Goal: Task Accomplishment & Management: Complete application form

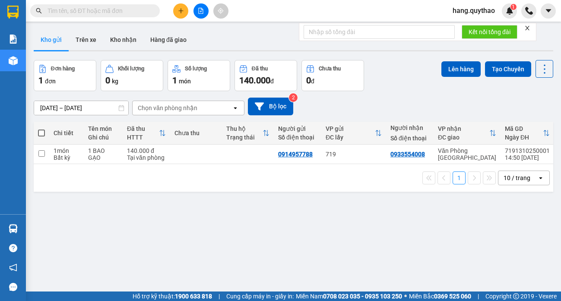
click at [177, 7] on button at bounding box center [180, 10] width 15 height 15
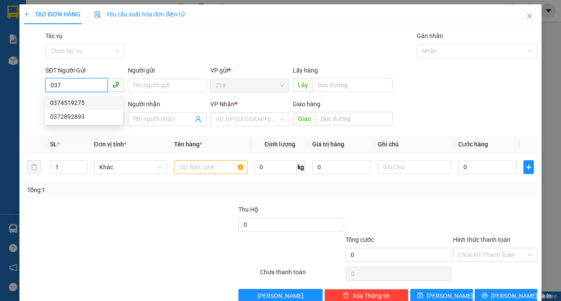
click at [82, 103] on div "0374519275" at bounding box center [84, 103] width 68 height 10
type input "0374519275"
type input "0902463122"
type input "0374519275"
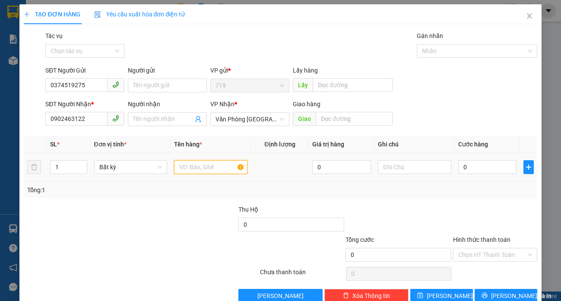
click at [212, 165] on input "text" at bounding box center [210, 167] width 73 height 14
type input "1 BAO LÁ"
click at [476, 168] on input "0" at bounding box center [488, 167] width 59 height 14
type input "5"
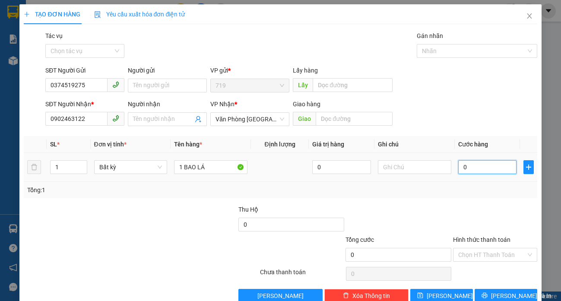
type input "5"
type input "50"
type input "500"
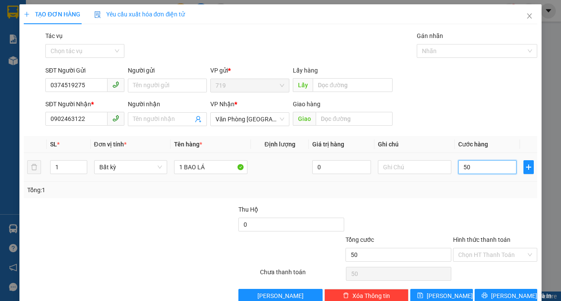
type input "500"
type input "5.000"
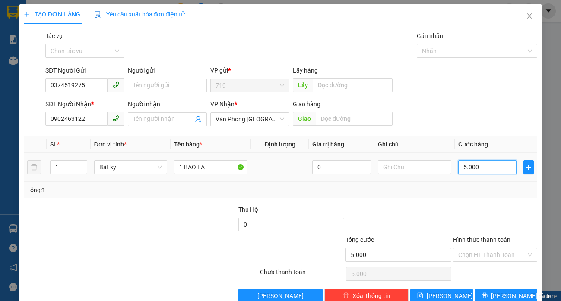
type input "50.000"
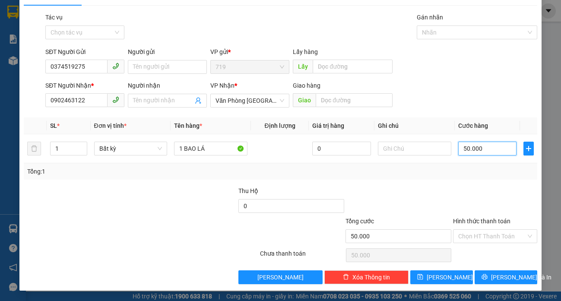
type input "50.000"
click at [482, 228] on div "Hình thức thanh toán" at bounding box center [495, 223] width 84 height 13
click at [483, 235] on input "Hình thức thanh toán" at bounding box center [493, 236] width 68 height 13
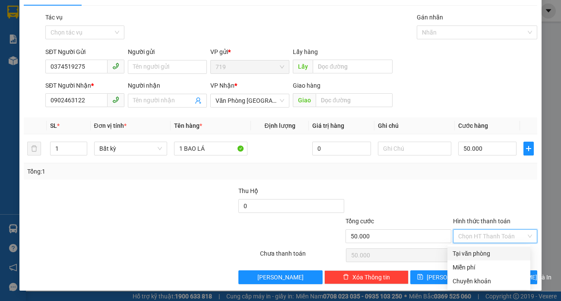
click at [479, 254] on div "Tại văn phòng" at bounding box center [489, 254] width 73 height 10
type input "0"
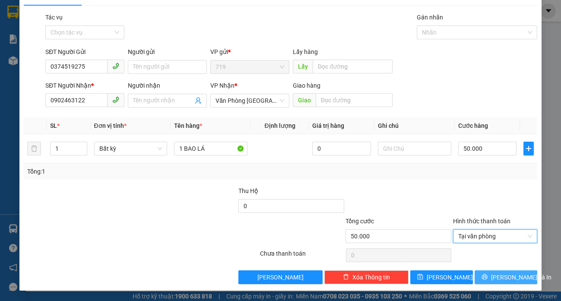
click at [489, 271] on button "[PERSON_NAME] và In" at bounding box center [506, 278] width 63 height 14
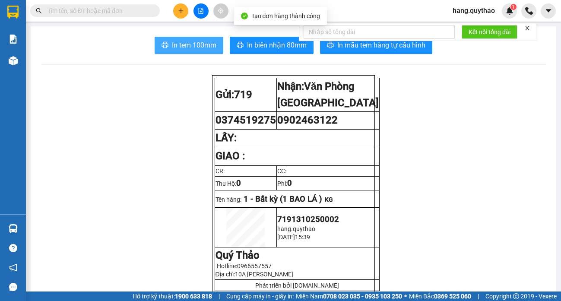
click at [187, 47] on span "In tem 100mm" at bounding box center [194, 45] width 45 height 11
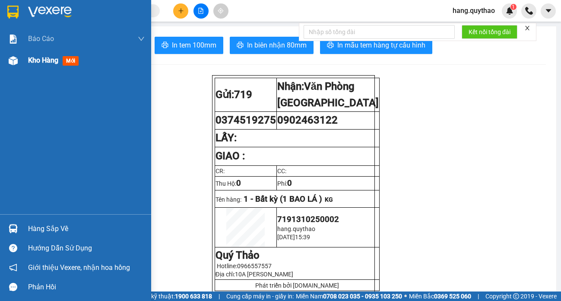
click at [48, 59] on span "Kho hàng" at bounding box center [43, 60] width 30 height 8
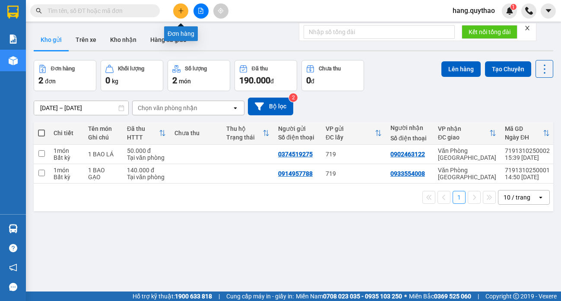
click at [180, 9] on icon "plus" at bounding box center [181, 11] width 6 height 6
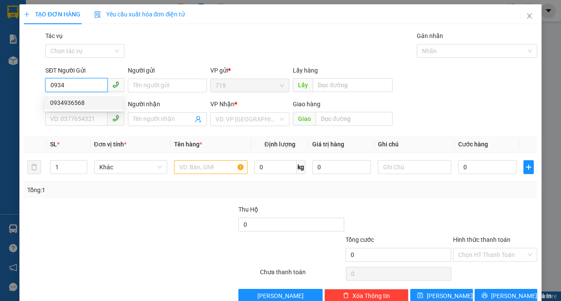
click at [73, 104] on div "0934936568" at bounding box center [84, 103] width 68 height 10
type input "0934936568"
type input "0382848381"
type input "0934936568"
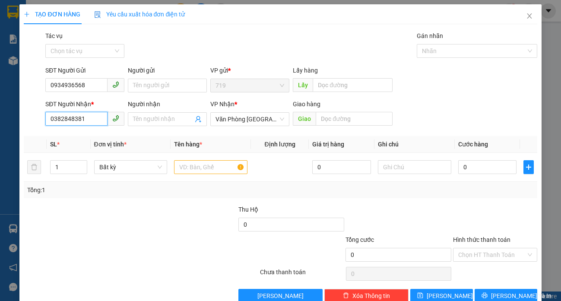
click at [84, 117] on input "0382848381" at bounding box center [76, 119] width 62 height 14
type input "0"
click at [79, 152] on div "0903320888" at bounding box center [84, 151] width 68 height 10
type input "0903320888"
click at [203, 170] on input "text" at bounding box center [210, 167] width 73 height 14
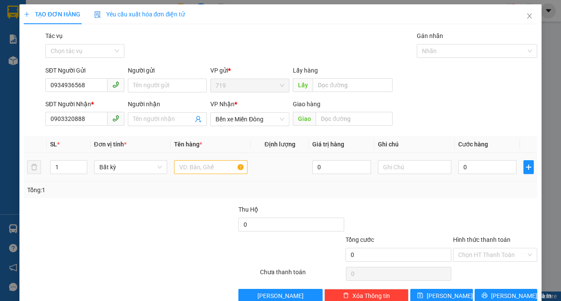
click at [64, 160] on div "1" at bounding box center [68, 167] width 37 height 17
click at [64, 166] on input "1" at bounding box center [69, 167] width 36 height 13
type input "2"
click at [181, 172] on input "text" at bounding box center [210, 167] width 73 height 14
click at [479, 163] on input "0" at bounding box center [488, 167] width 59 height 14
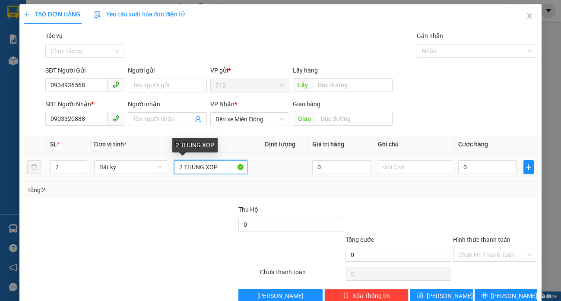
click at [224, 169] on input "2 THUNG XOP" at bounding box center [210, 167] width 73 height 14
click at [232, 170] on input "2 THUNG XOP-NHOW=" at bounding box center [210, 167] width 73 height 14
click at [232, 166] on input "2 THUNG XOP-W=" at bounding box center [210, 167] width 73 height 14
type input "2 THUNG XỐP -NHỜ GRAP"
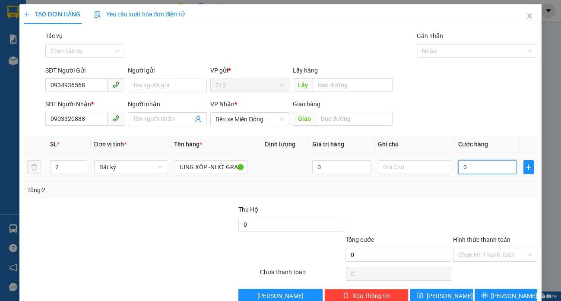
click at [459, 162] on input "0" at bounding box center [488, 167] width 59 height 14
type input "4"
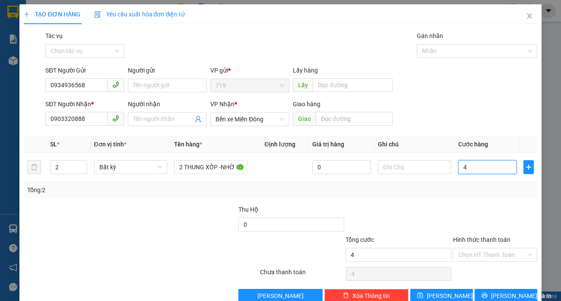
type input "0"
click at [459, 162] on input "0" at bounding box center [488, 167] width 59 height 14
type input "70"
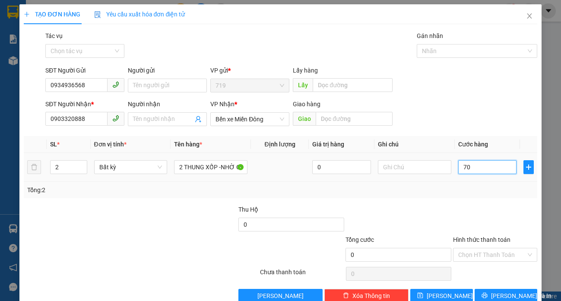
type input "70"
type input "700"
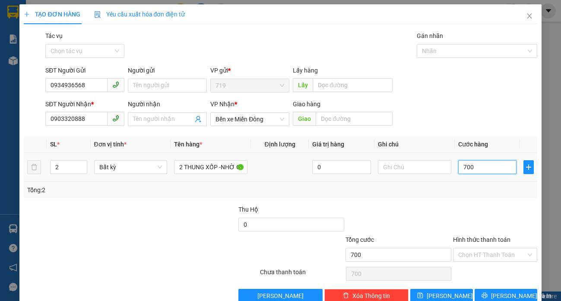
type input "7.000"
type input "70.000"
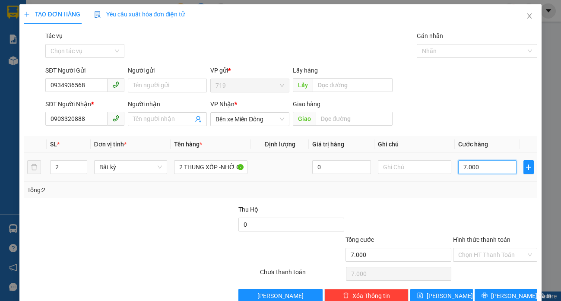
type input "70.000"
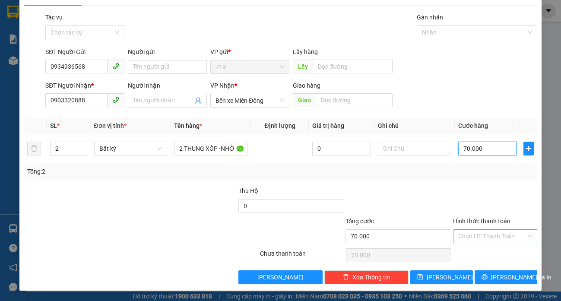
type input "70.000"
click at [468, 234] on input "Hình thức thanh toán" at bounding box center [493, 236] width 68 height 13
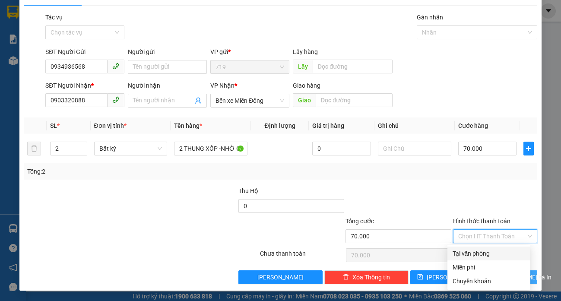
drag, startPoint x: 484, startPoint y: 253, endPoint x: 501, endPoint y: 272, distance: 25.7
click at [486, 253] on div "Tại văn phòng" at bounding box center [489, 254] width 73 height 10
type input "0"
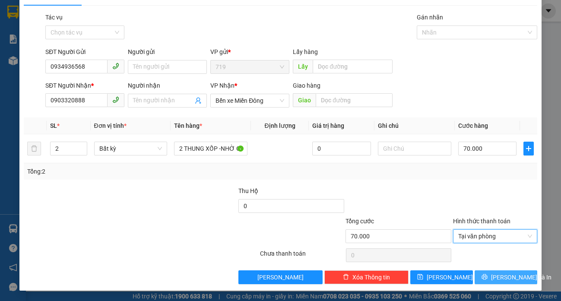
click at [510, 282] on span "[PERSON_NAME] và In" at bounding box center [521, 278] width 61 height 10
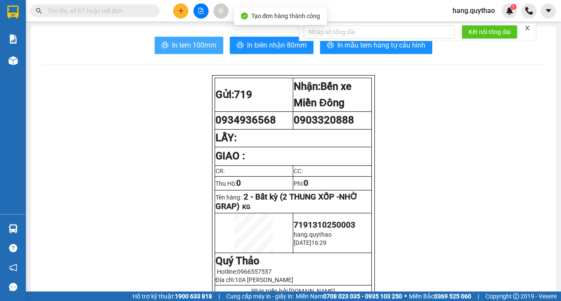
click at [191, 38] on button "In tem 100mm" at bounding box center [189, 45] width 69 height 17
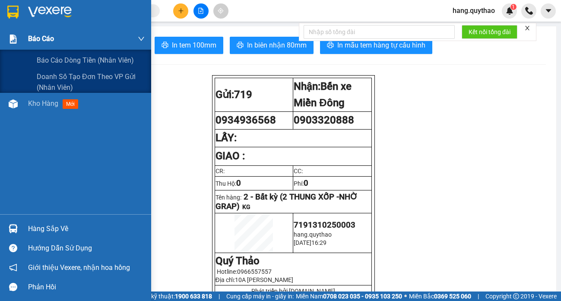
click at [51, 43] on span "Báo cáo" at bounding box center [41, 38] width 26 height 11
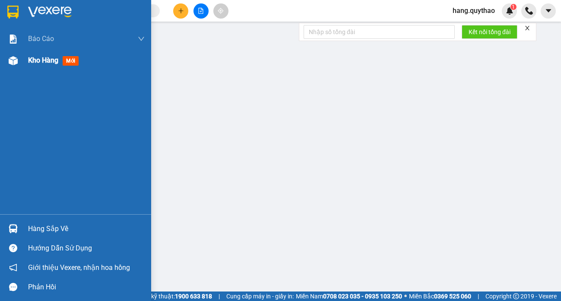
click at [53, 60] on span "Kho hàng" at bounding box center [43, 60] width 30 height 8
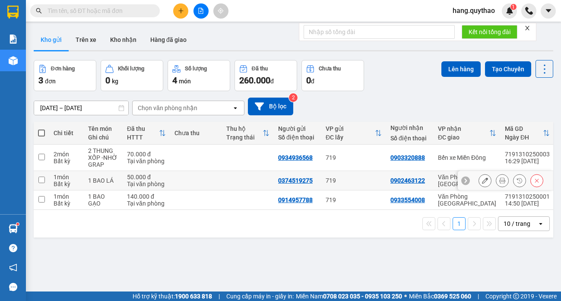
click at [443, 183] on div "Văn Phòng [GEOGRAPHIC_DATA]" at bounding box center [467, 181] width 58 height 14
checkbox input "true"
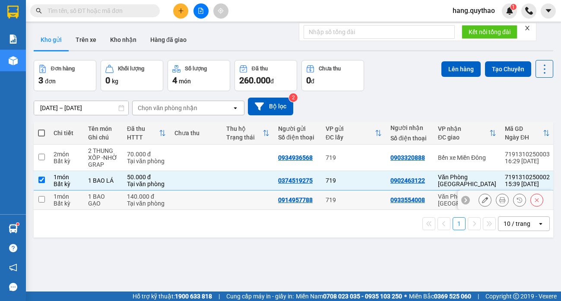
click at [437, 198] on td "Văn Phòng [GEOGRAPHIC_DATA]" at bounding box center [467, 200] width 67 height 19
checkbox input "true"
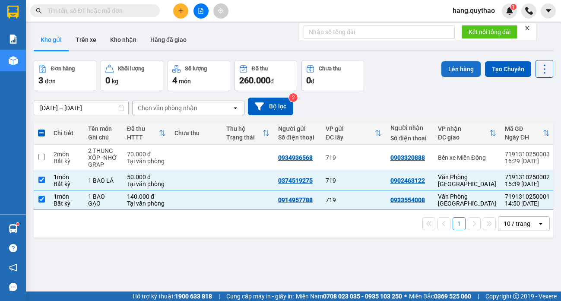
click at [447, 67] on button "Lên hàng" at bounding box center [461, 69] width 39 height 16
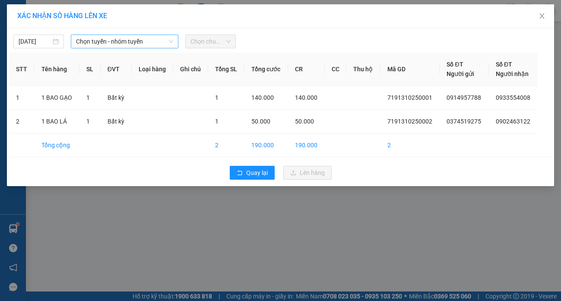
click at [139, 35] on span "Chọn tuyến - nhóm tuyến" at bounding box center [124, 41] width 97 height 13
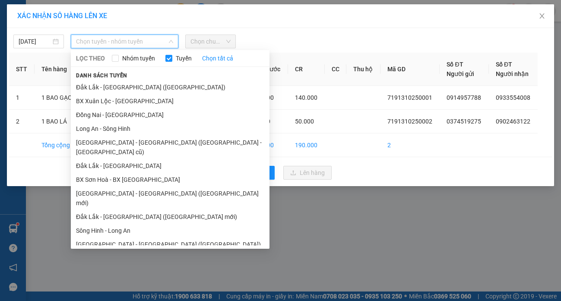
scroll to position [56, 0]
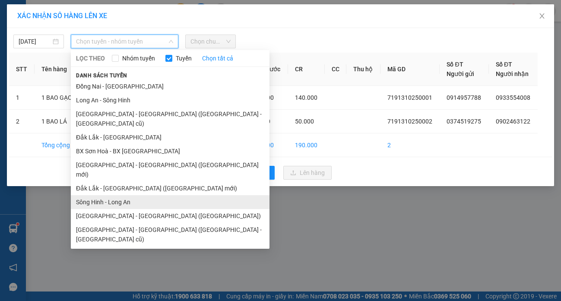
click at [104, 195] on li "Sông Hinh - Long An" at bounding box center [170, 202] width 199 height 14
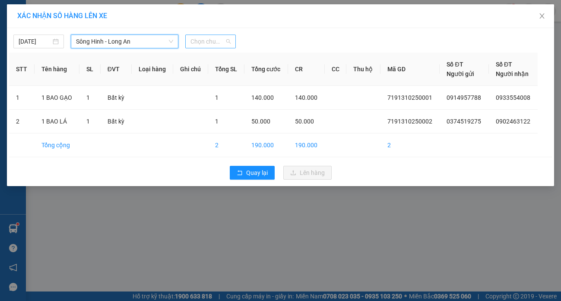
click at [227, 45] on span "Chọn chuyến" at bounding box center [211, 41] width 40 height 13
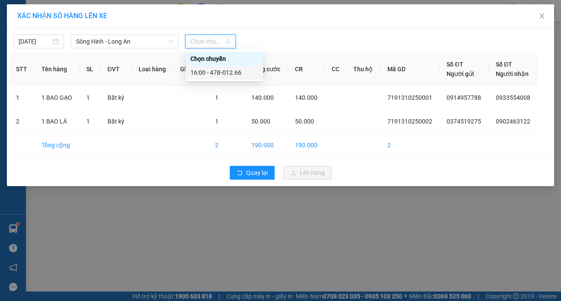
click at [243, 70] on div "16:00 - 47B-012.66" at bounding box center [224, 73] width 67 height 10
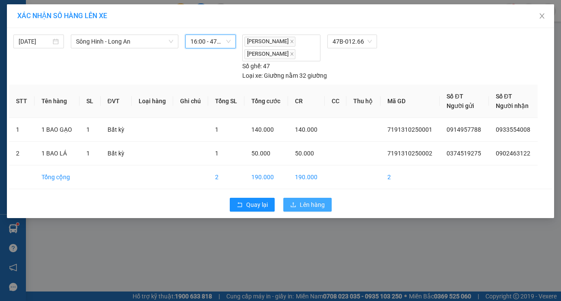
click at [319, 204] on span "Lên hàng" at bounding box center [312, 205] width 25 height 10
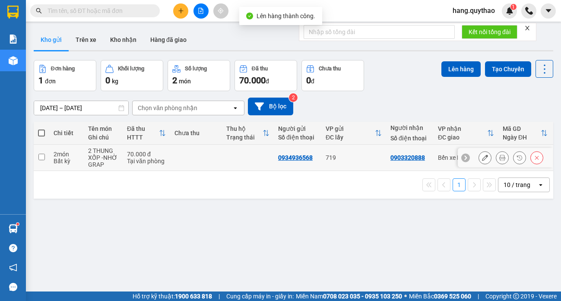
click at [288, 162] on td "0934936568" at bounding box center [298, 158] width 48 height 26
checkbox input "true"
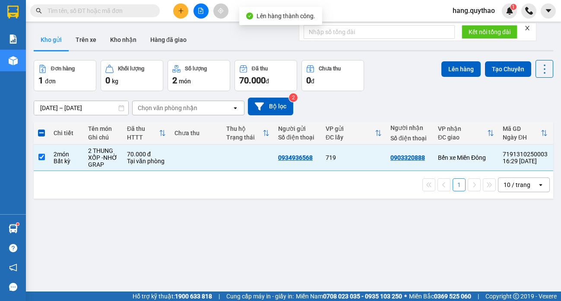
click at [447, 57] on div "ver 1.8.146 Kho gửi Trên xe Kho nhận Hàng đã giao Đơn hàng 1 đơn Khối lượng 0 k…" at bounding box center [293, 176] width 527 height 301
click at [445, 67] on button "Lên hàng" at bounding box center [461, 69] width 39 height 16
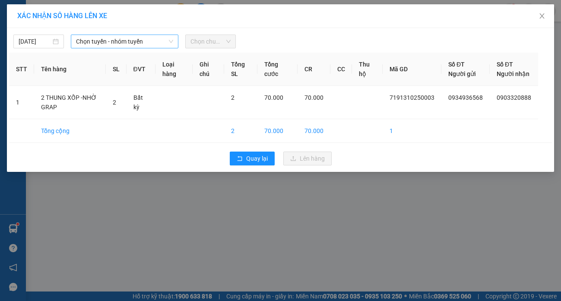
click at [93, 43] on span "Chọn tuyến - nhóm tuyến" at bounding box center [124, 41] width 97 height 13
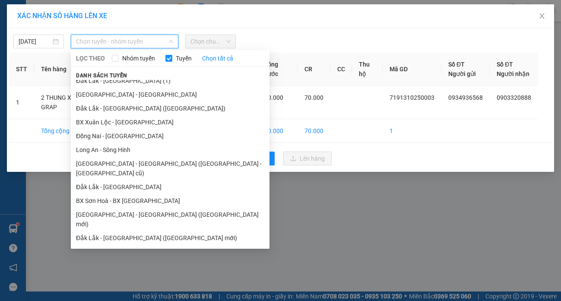
scroll to position [56, 0]
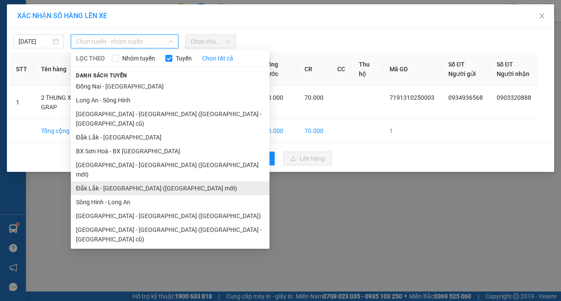
click at [136, 182] on li "Đắk Lắk - [GEOGRAPHIC_DATA] ([GEOGRAPHIC_DATA] mới)" at bounding box center [170, 189] width 199 height 14
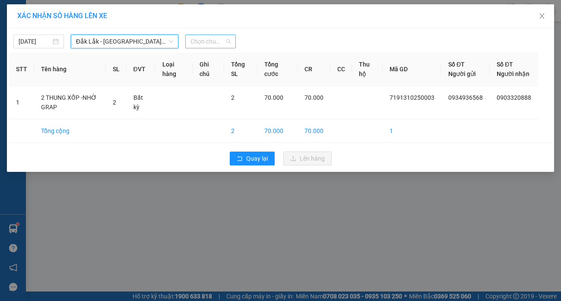
click at [222, 42] on span "Chọn chuyến" at bounding box center [211, 41] width 40 height 13
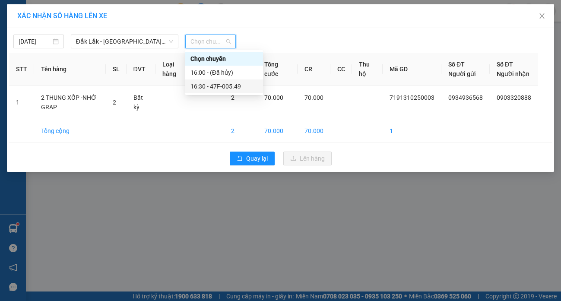
click at [230, 92] on div "16:30 - 47F-005.49" at bounding box center [224, 87] width 78 height 14
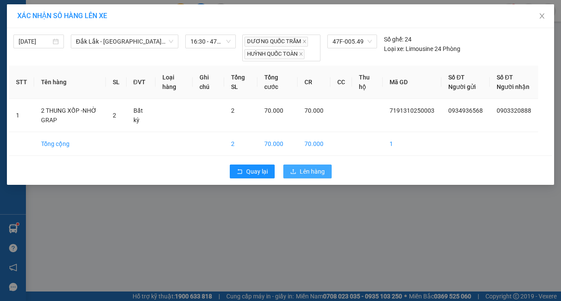
click at [319, 176] on span "Lên hàng" at bounding box center [312, 172] width 25 height 10
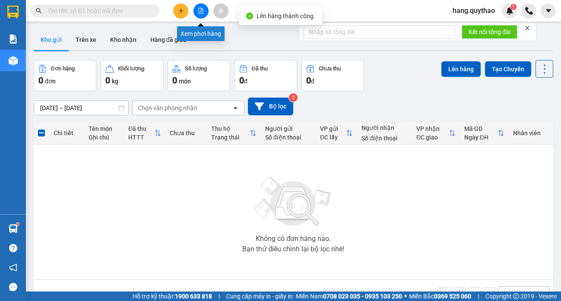
click at [201, 13] on icon "file-add" at bounding box center [201, 11] width 6 height 6
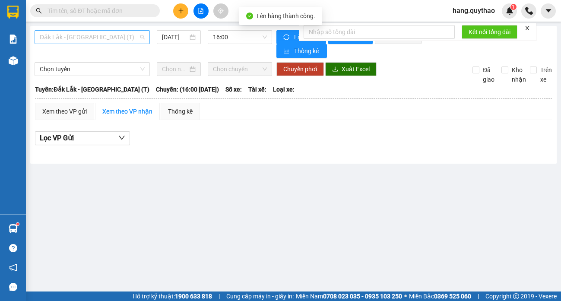
click at [78, 38] on span "Đắk Lắk - [GEOGRAPHIC_DATA] (T)" at bounding box center [92, 37] width 105 height 13
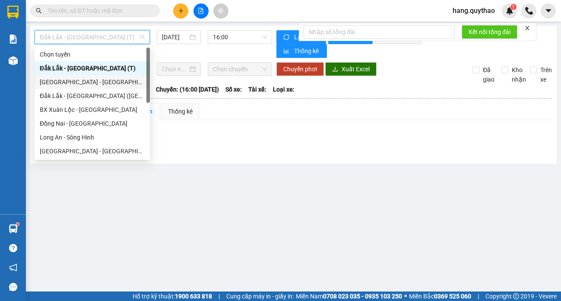
scroll to position [124, 0]
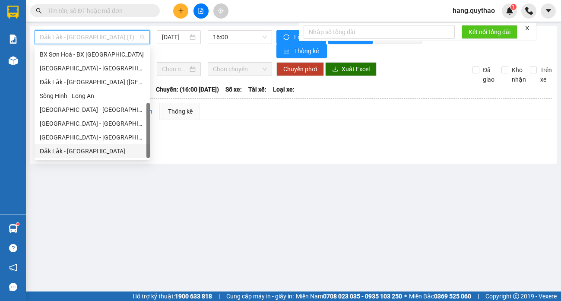
click at [86, 146] on div "Đắk Lắk - [GEOGRAPHIC_DATA]" at bounding box center [92, 151] width 115 height 14
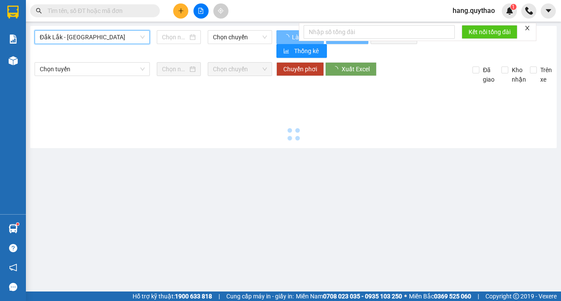
type input "[DATE]"
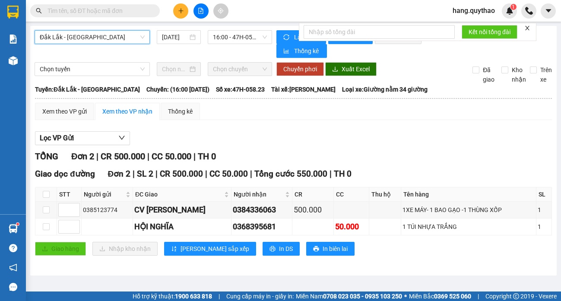
click at [99, 36] on span "Đắk Lắk - [GEOGRAPHIC_DATA]" at bounding box center [92, 37] width 105 height 13
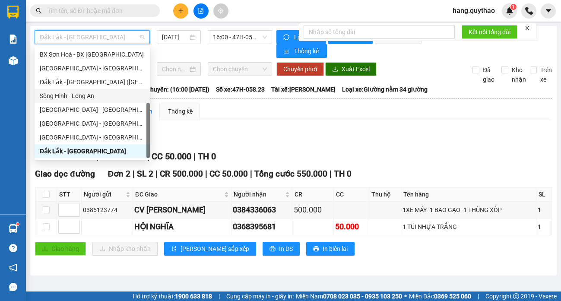
click at [74, 96] on div "Sông Hinh - Long An" at bounding box center [92, 96] width 105 height 10
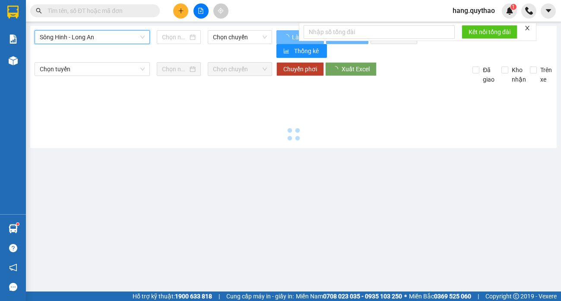
type input "[DATE]"
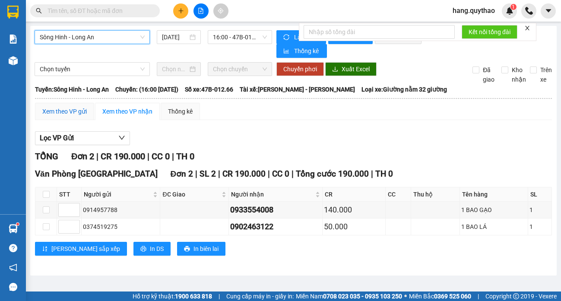
click at [66, 112] on div "Xem theo VP gửi" at bounding box center [64, 112] width 45 height 10
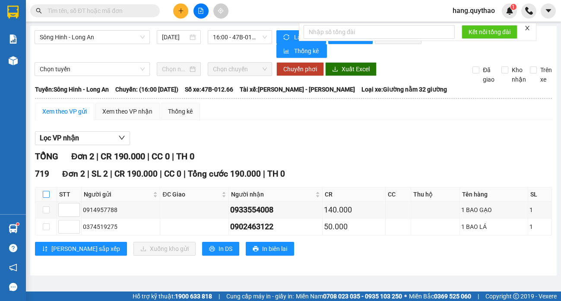
click at [46, 195] on input "checkbox" at bounding box center [46, 194] width 7 height 7
checkbox input "true"
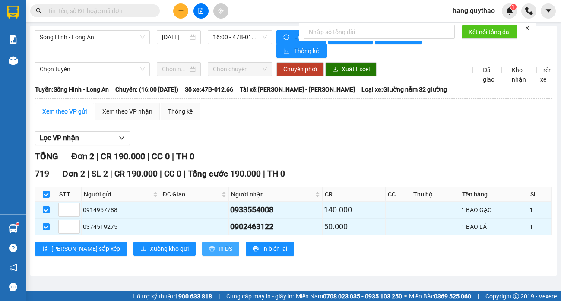
click at [219, 250] on span "In DS" at bounding box center [226, 249] width 14 height 10
click at [105, 39] on span "Sông Hinh - Long An" at bounding box center [92, 37] width 105 height 13
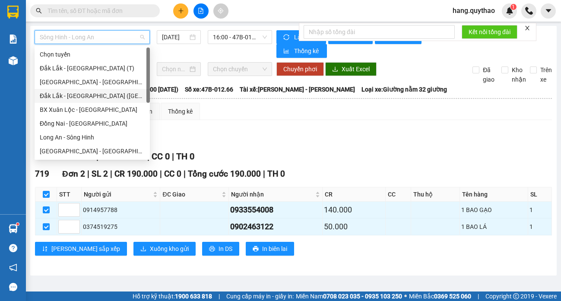
scroll to position [124, 0]
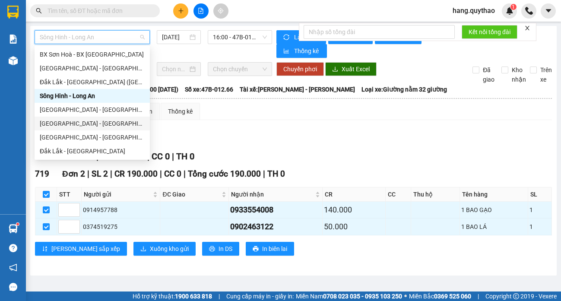
click at [295, 115] on div "Xem theo VP gửi Xem theo VP nhận Thống kê" at bounding box center [293, 111] width 517 height 17
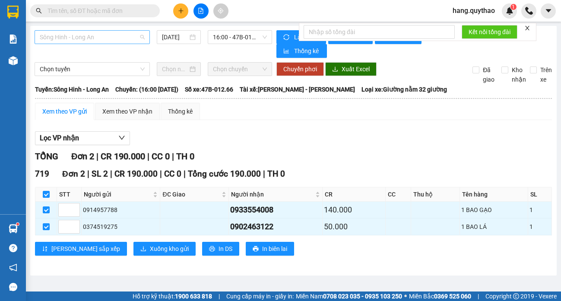
click at [89, 43] on span "Sông Hinh - Long An" at bounding box center [92, 37] width 105 height 13
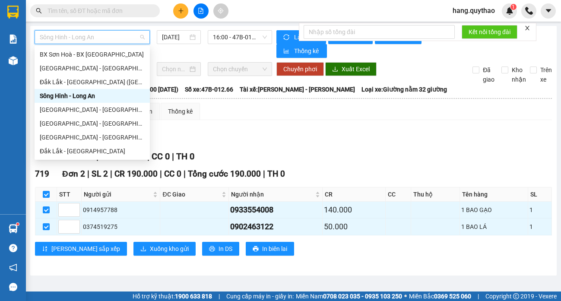
scroll to position [0, 0]
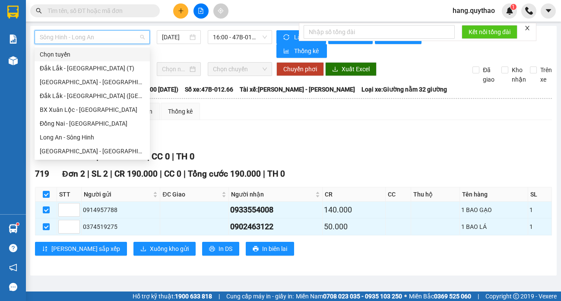
click at [109, 41] on span "Sông Hinh - Long An" at bounding box center [92, 37] width 105 height 13
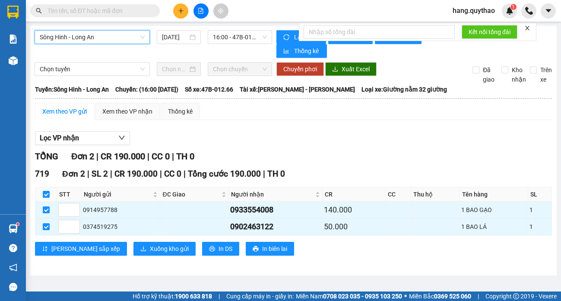
click at [109, 41] on span "Sông Hinh - Long An" at bounding box center [92, 37] width 105 height 13
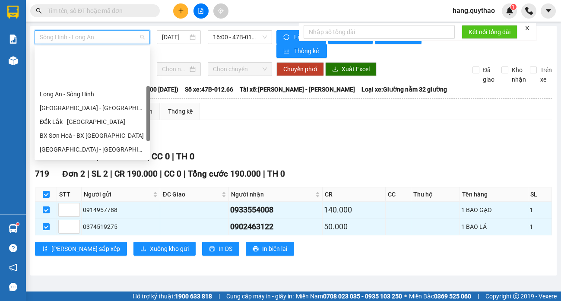
scroll to position [86, 0]
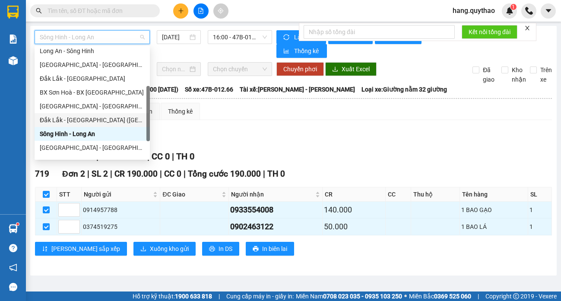
click at [90, 122] on div "Đắk Lắk - [GEOGRAPHIC_DATA] ([GEOGRAPHIC_DATA] mới)" at bounding box center [92, 120] width 105 height 10
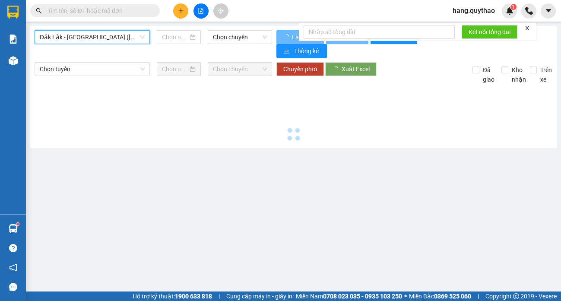
type input "[DATE]"
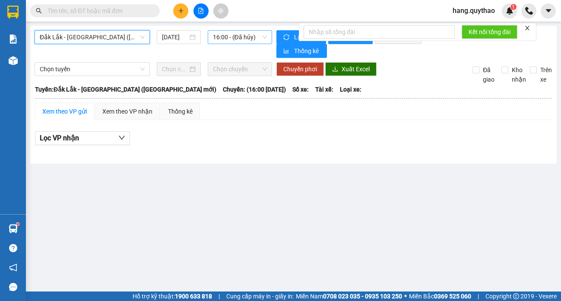
click at [253, 37] on span "16:00 - (Đã hủy)" at bounding box center [240, 37] width 54 height 13
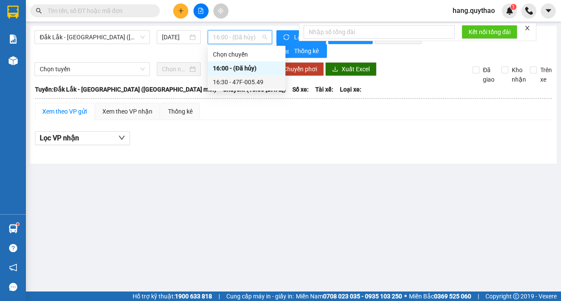
click at [241, 85] on div "16:30 - 47F-005.49" at bounding box center [246, 82] width 67 height 10
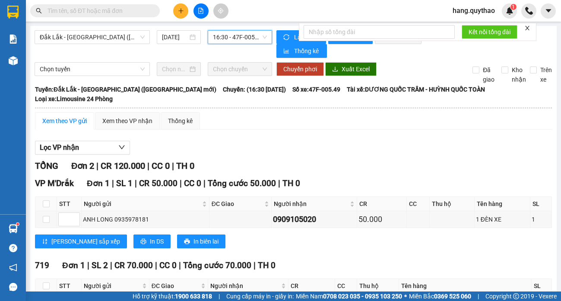
scroll to position [54, 0]
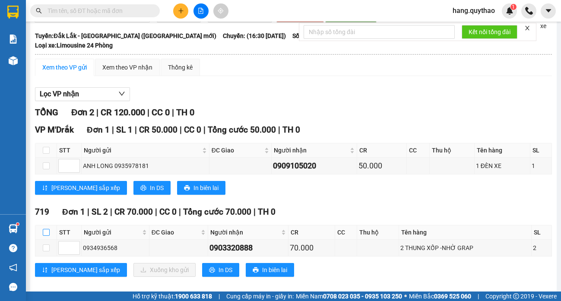
drag, startPoint x: 45, startPoint y: 224, endPoint x: 71, endPoint y: 229, distance: 27.2
click at [45, 229] on input "checkbox" at bounding box center [46, 232] width 7 height 7
checkbox input "true"
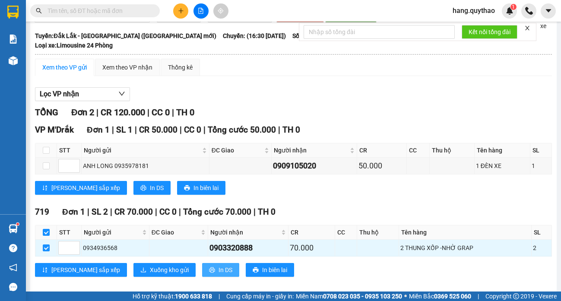
click at [202, 263] on button "In DS" at bounding box center [220, 270] width 37 height 14
